Goal: Task Accomplishment & Management: Manage account settings

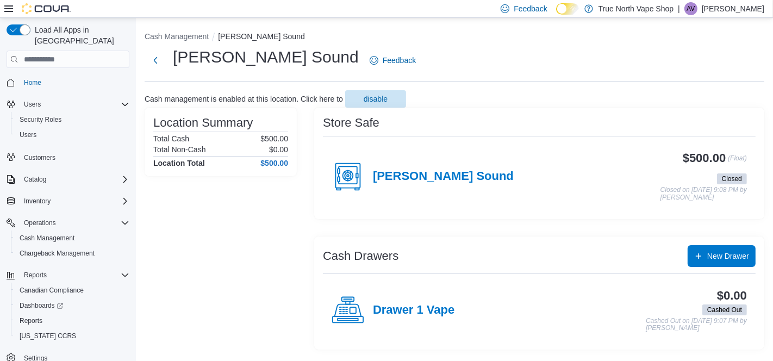
click at [721, 7] on p "AndrewOS Vape" at bounding box center [733, 8] width 62 height 13
click at [684, 99] on span "Sign Out" at bounding box center [693, 102] width 29 height 11
